Goal: Navigation & Orientation: Find specific page/section

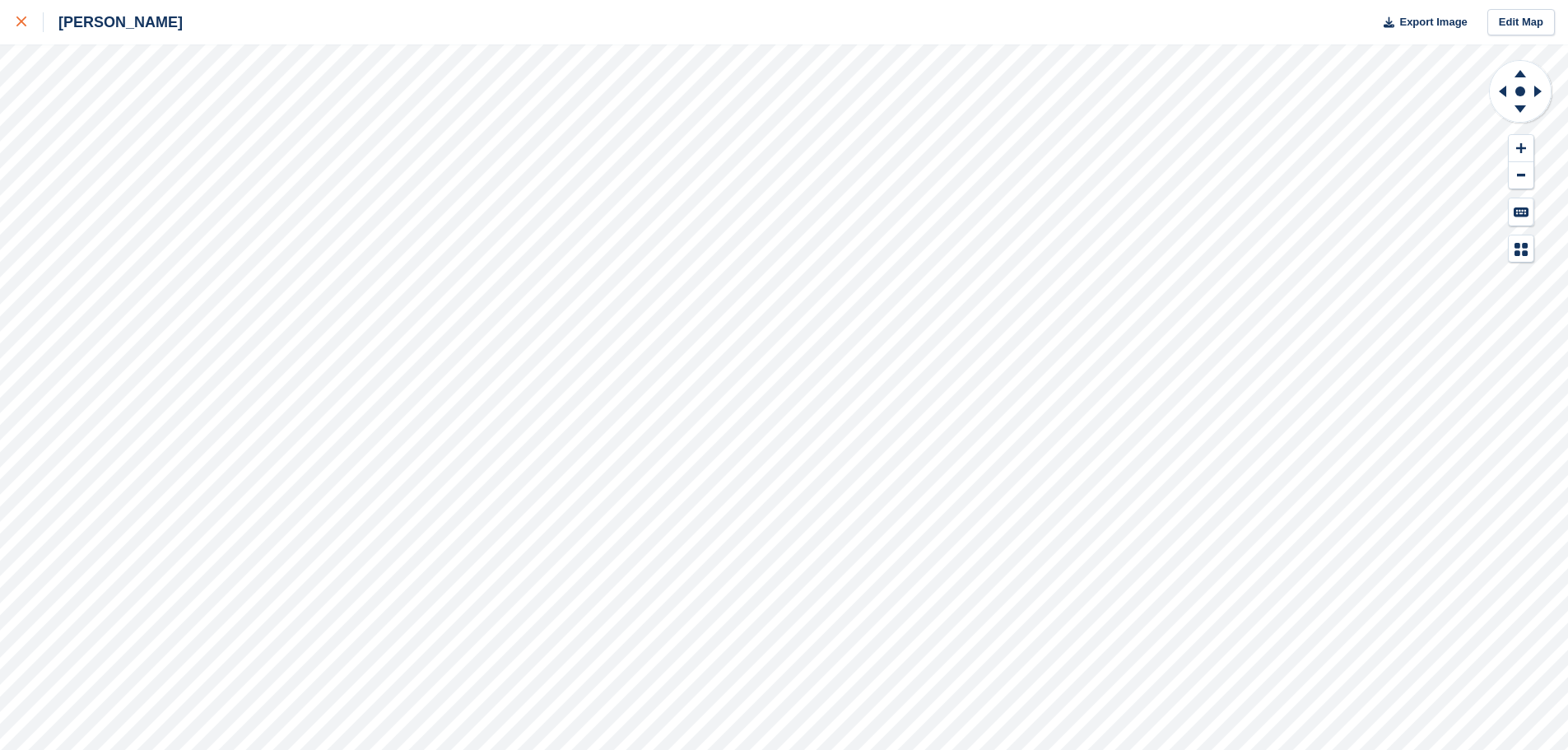
click at [13, 15] on link at bounding box center [21, 22] width 44 height 45
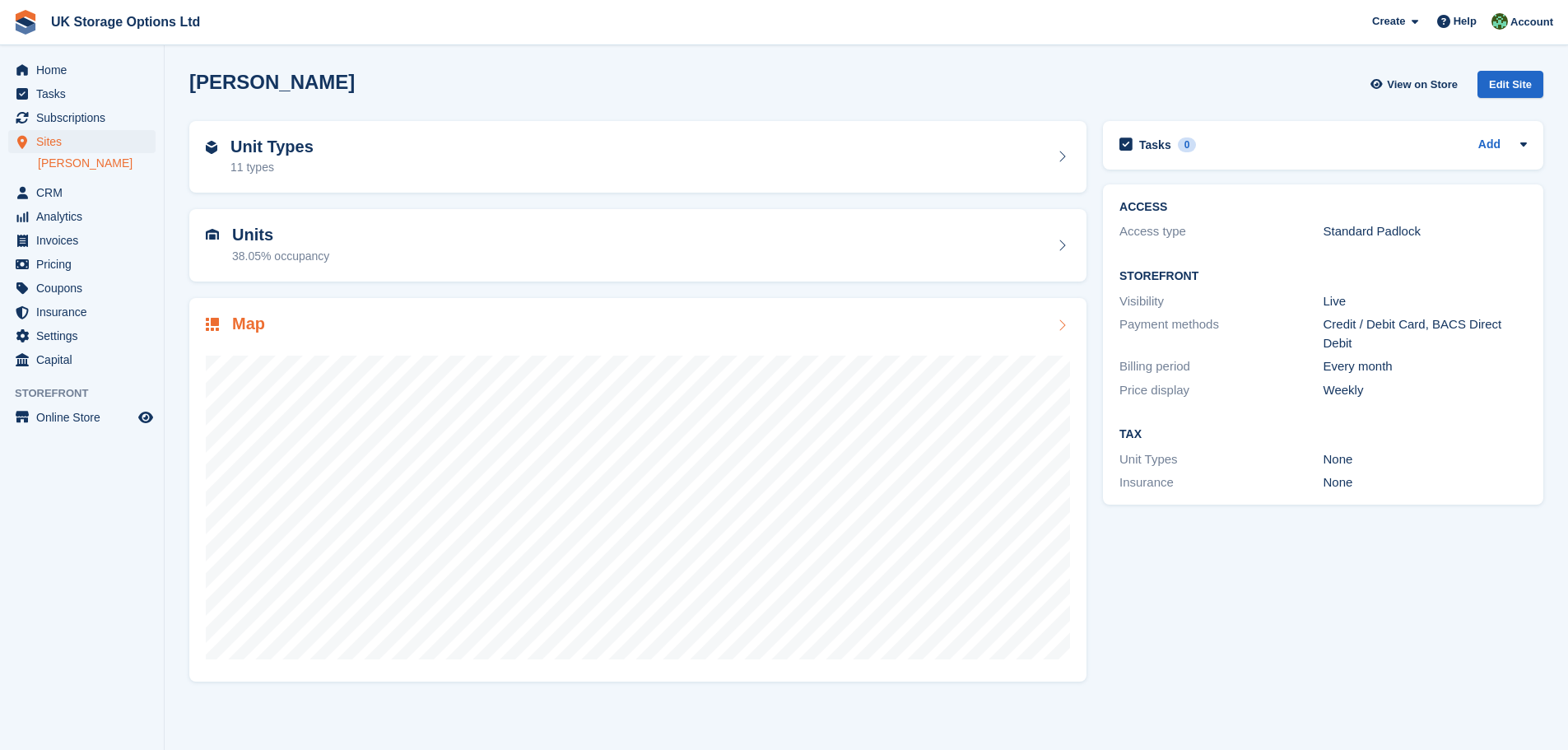
click at [726, 340] on div at bounding box center [638, 501] width 865 height 329
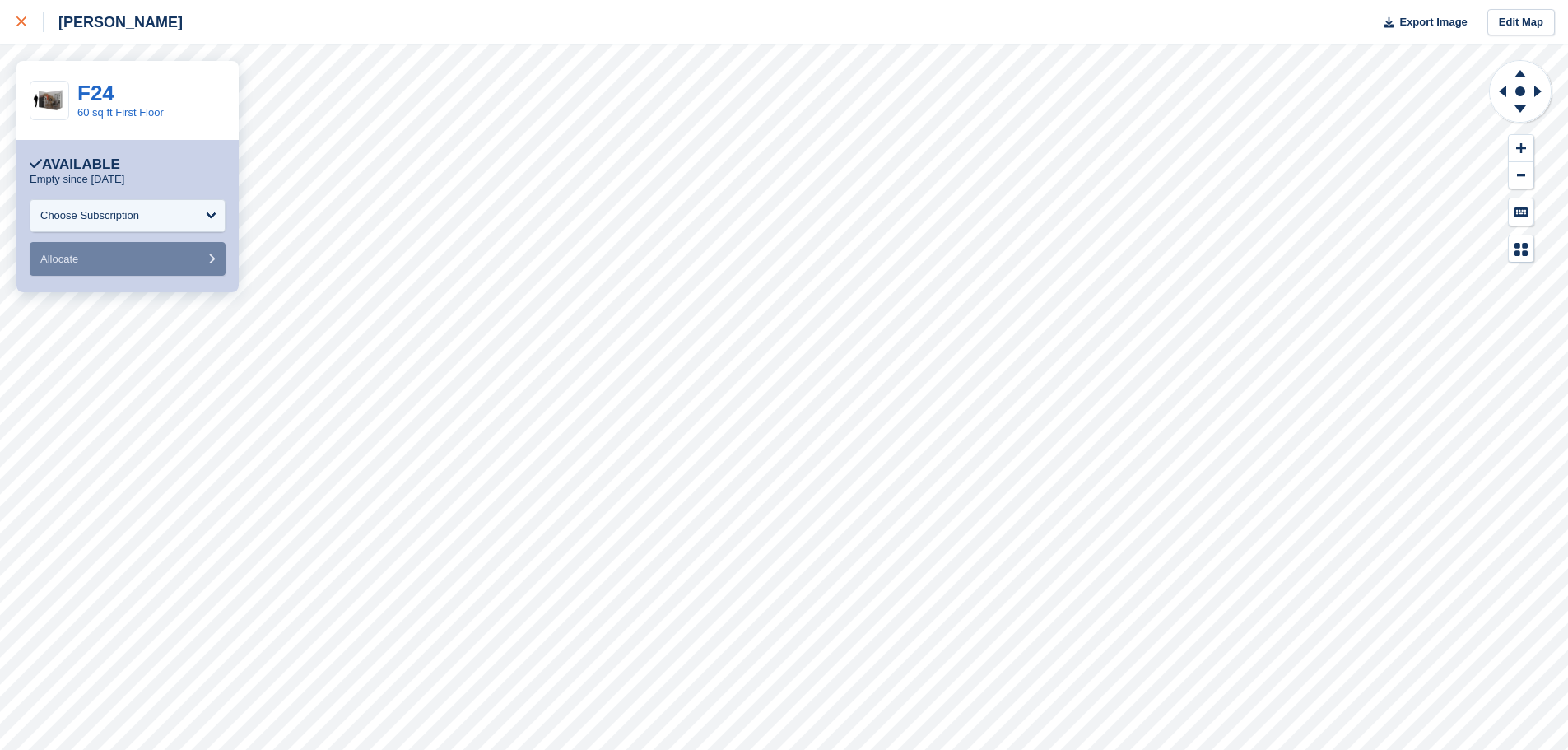
click at [21, 22] on icon at bounding box center [21, 21] width 9 height 9
